Goal: Register for event/course

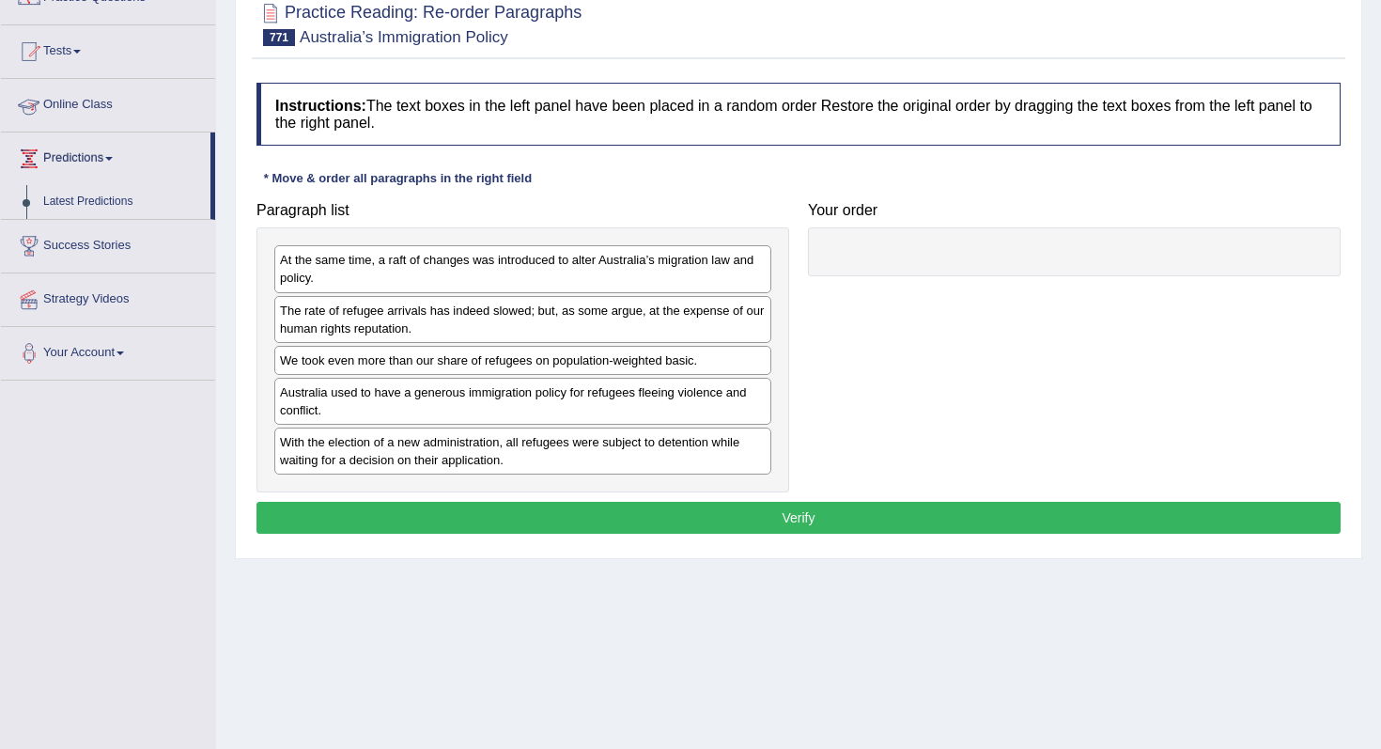
click at [109, 60] on link "Tests" at bounding box center [108, 48] width 214 height 47
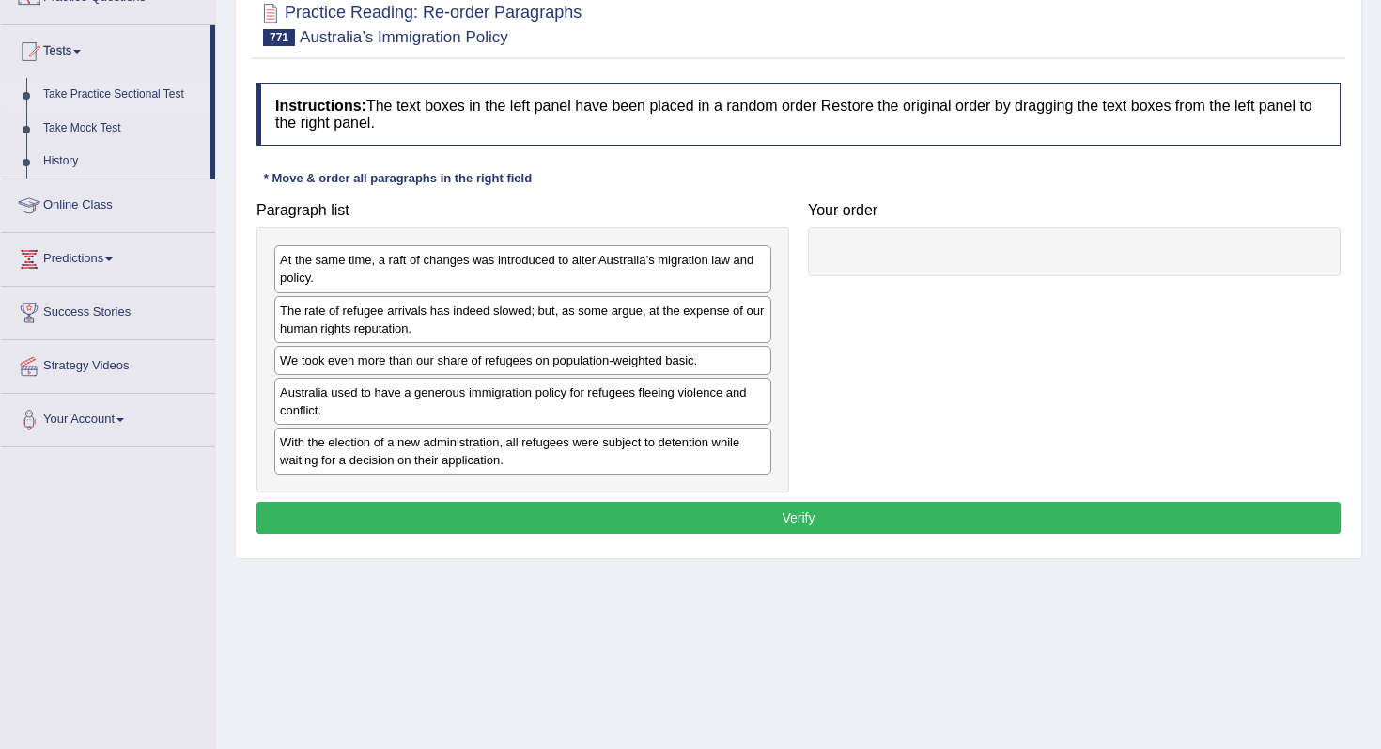
click at [118, 99] on link "Take Practice Sectional Test" at bounding box center [123, 95] width 176 height 34
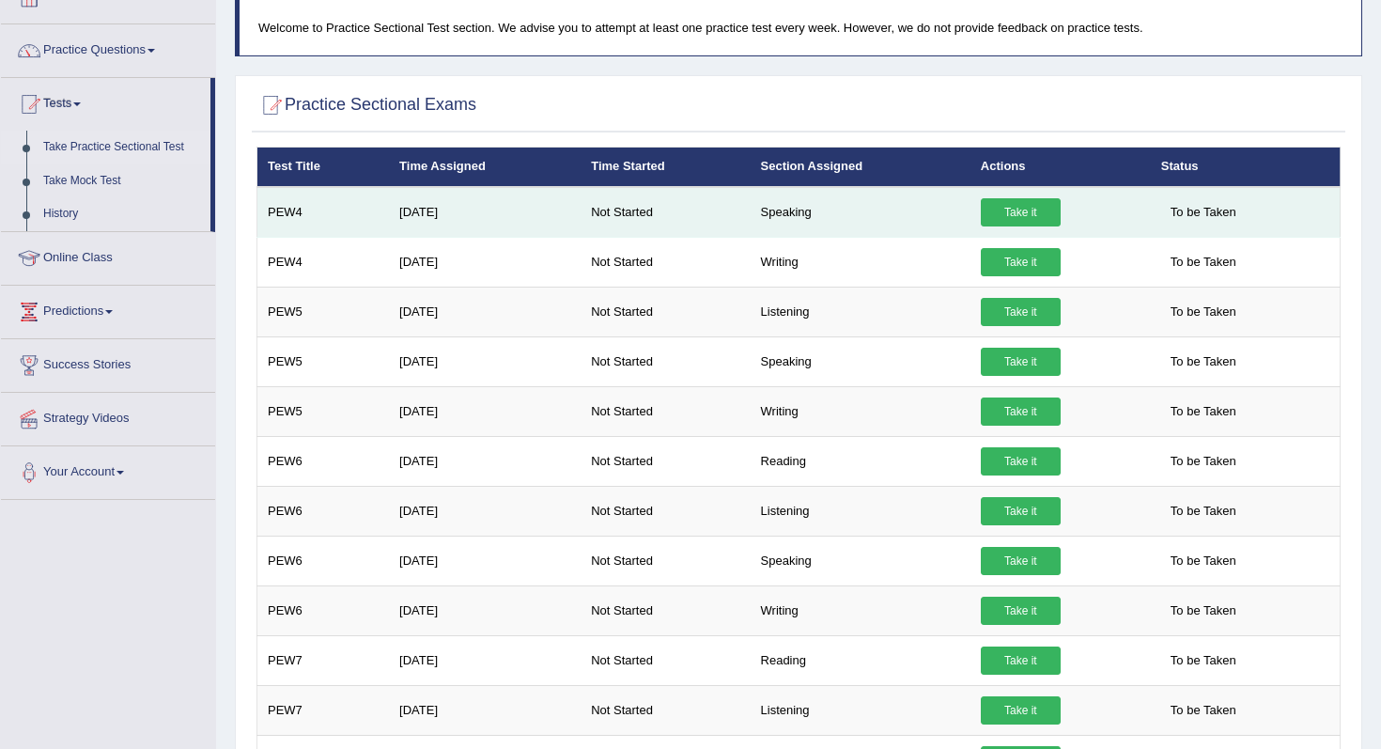
click at [1015, 209] on link "Take it" at bounding box center [1021, 212] width 80 height 28
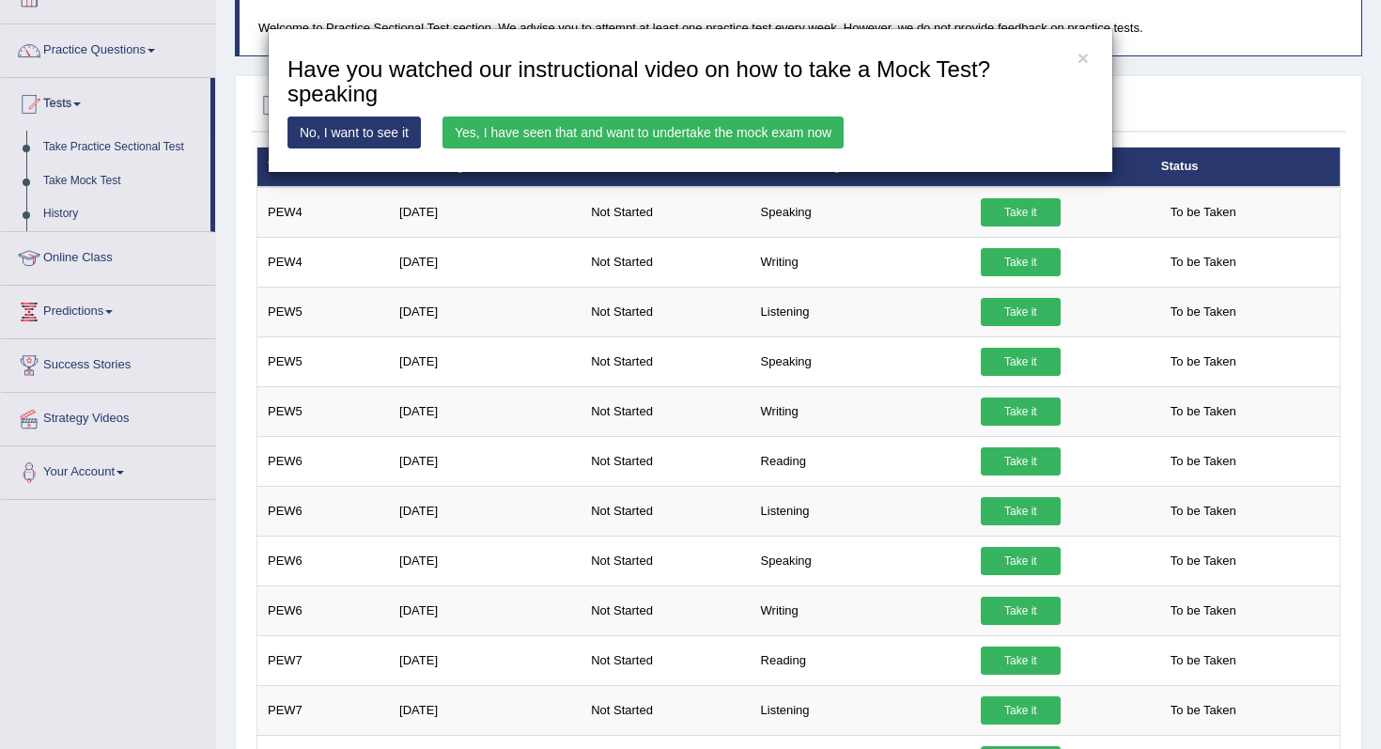
click at [702, 136] on link "Yes, I have seen that and want to undertake the mock exam now" at bounding box center [642, 132] width 401 height 32
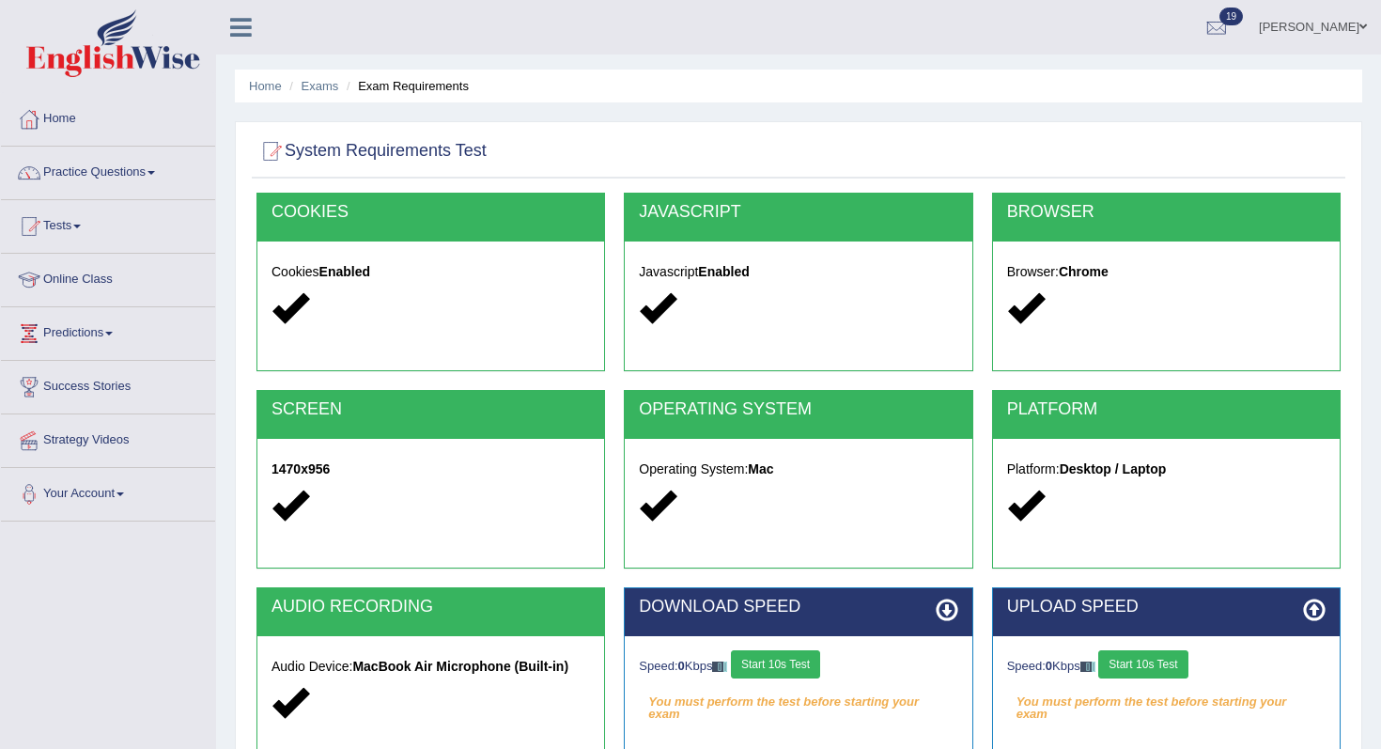
click at [792, 674] on button "Start 10s Test" at bounding box center [775, 664] width 89 height 28
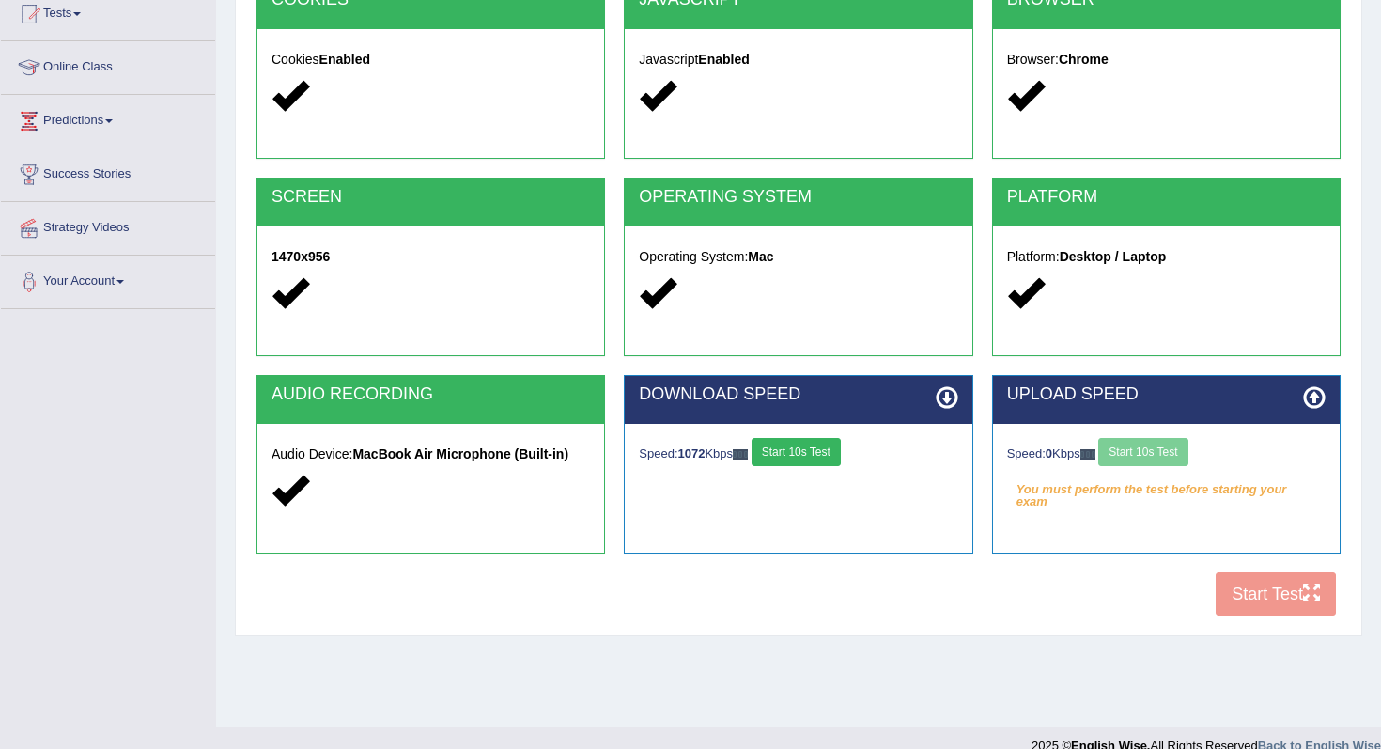
scroll to position [238, 0]
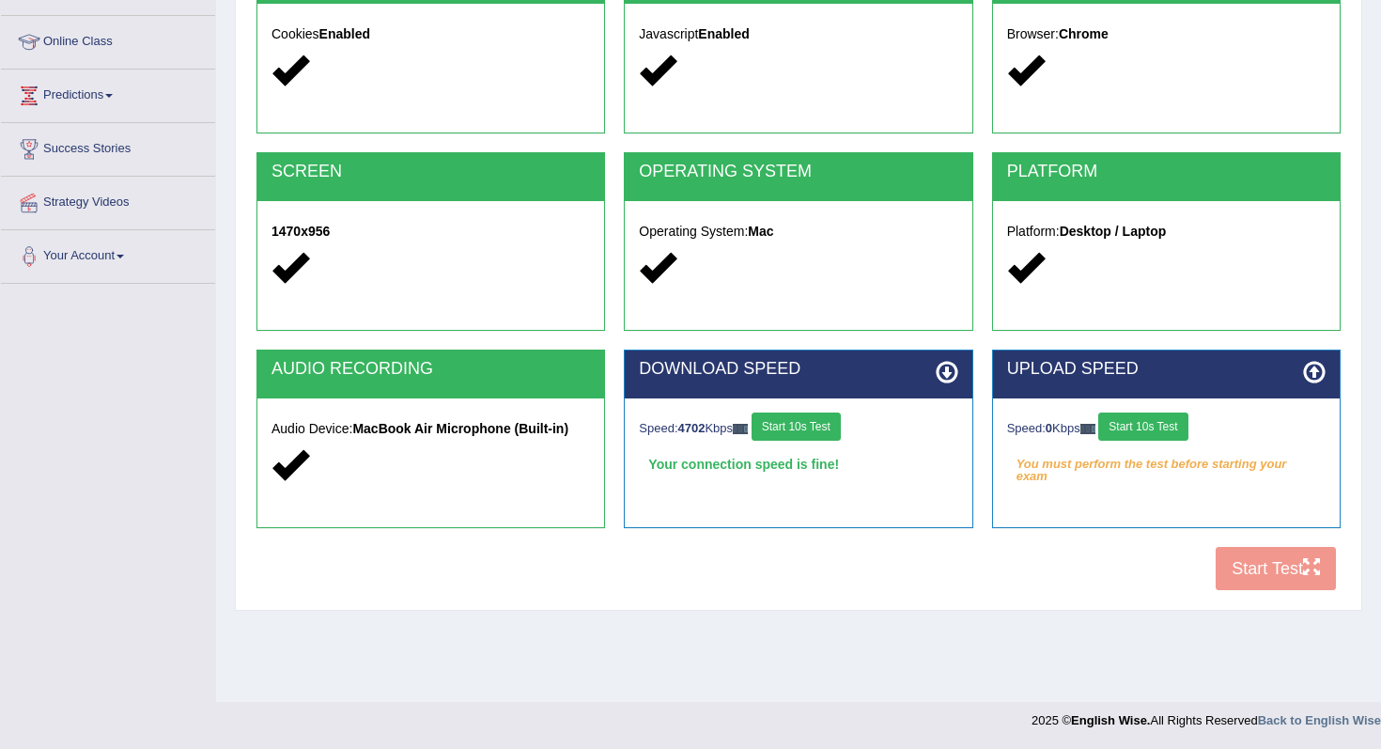
click at [1152, 420] on button "Start 10s Test" at bounding box center [1142, 426] width 89 height 28
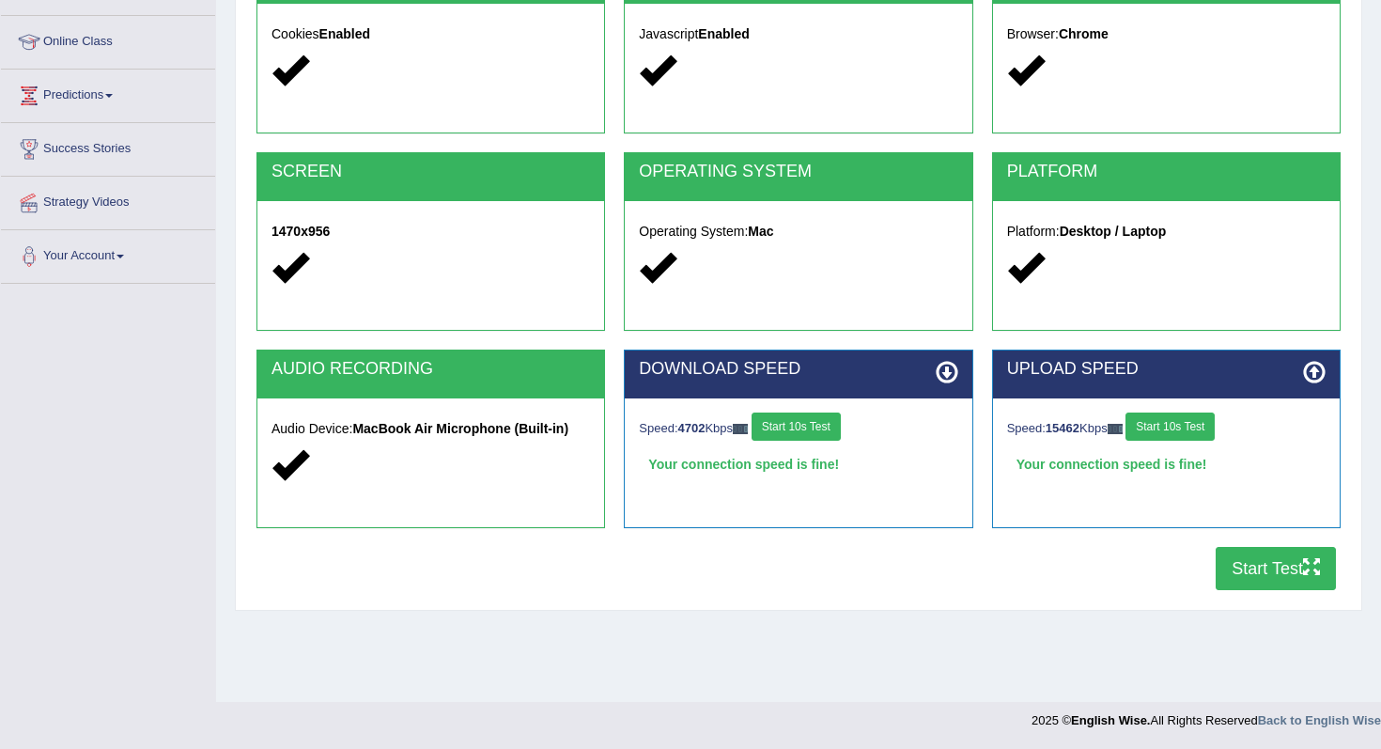
click at [1260, 577] on button "Start Test" at bounding box center [1275, 568] width 120 height 43
